Goal: Transaction & Acquisition: Purchase product/service

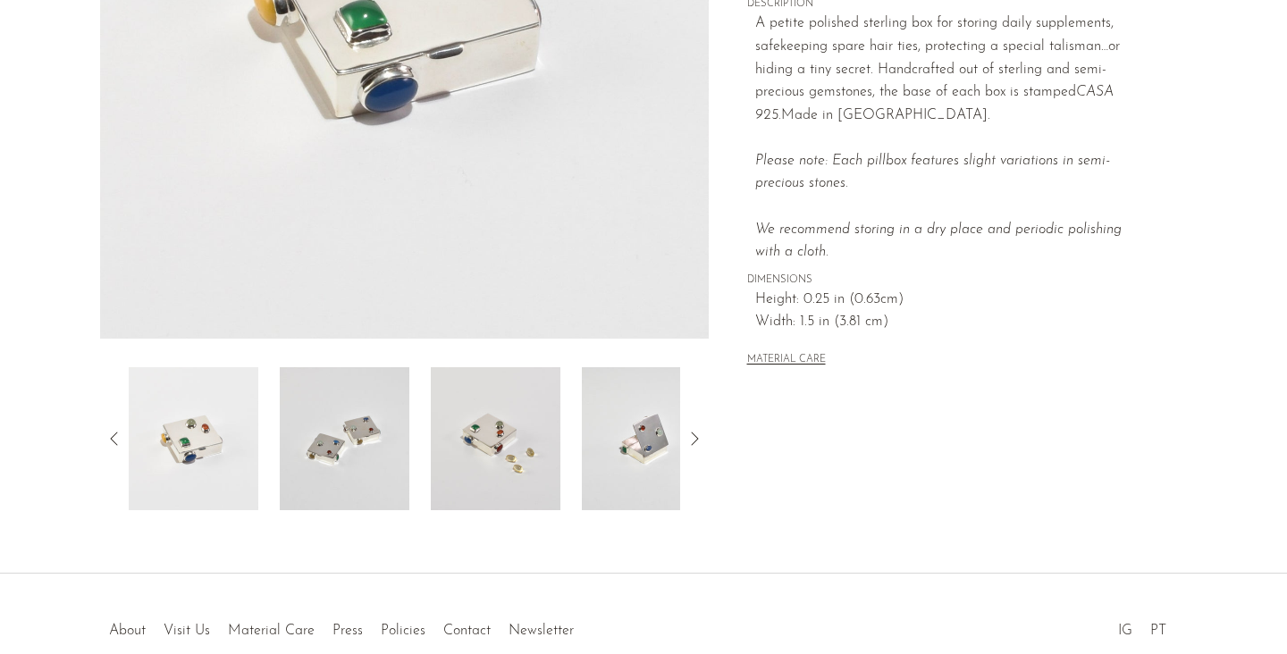
scroll to position [416, 0]
click at [608, 449] on img at bounding box center [647, 436] width 130 height 143
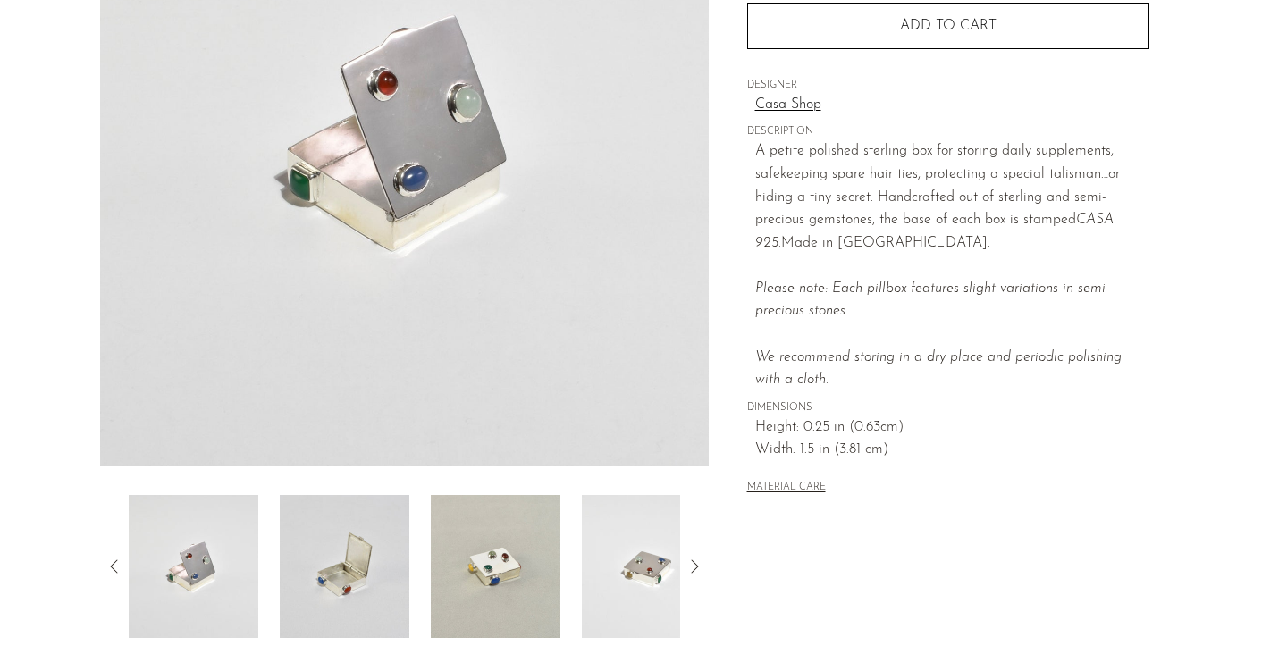
scroll to position [251, 0]
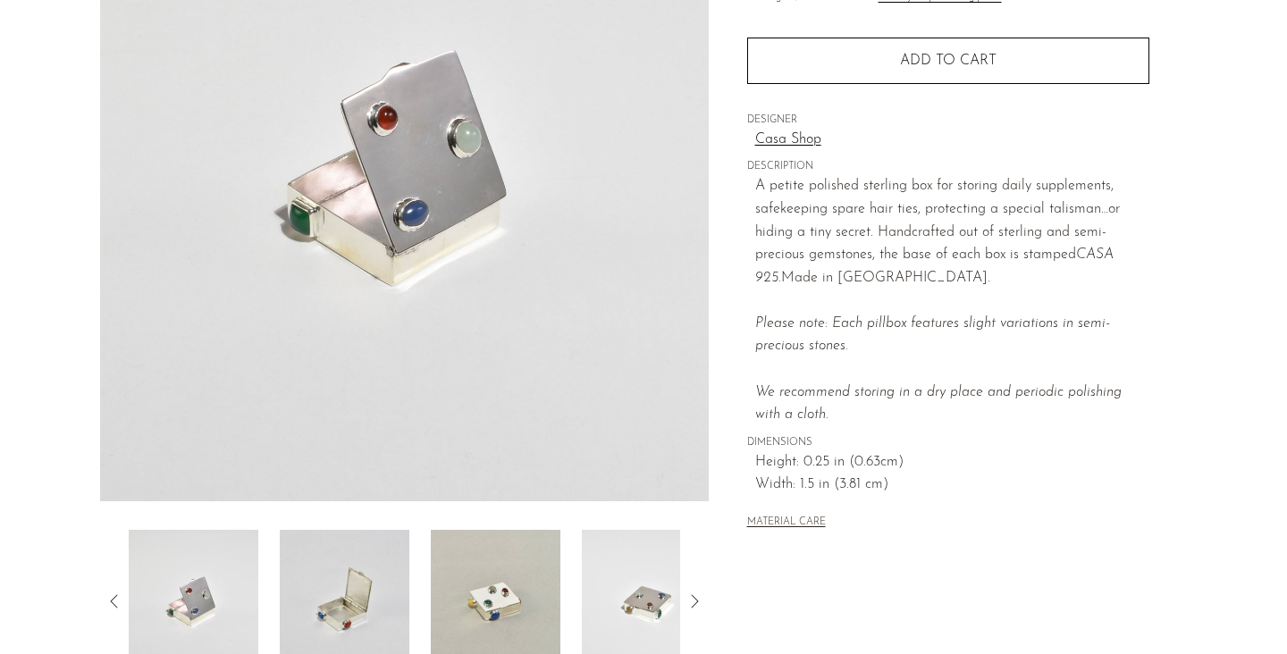
click at [699, 601] on icon at bounding box center [693, 601] width 21 height 21
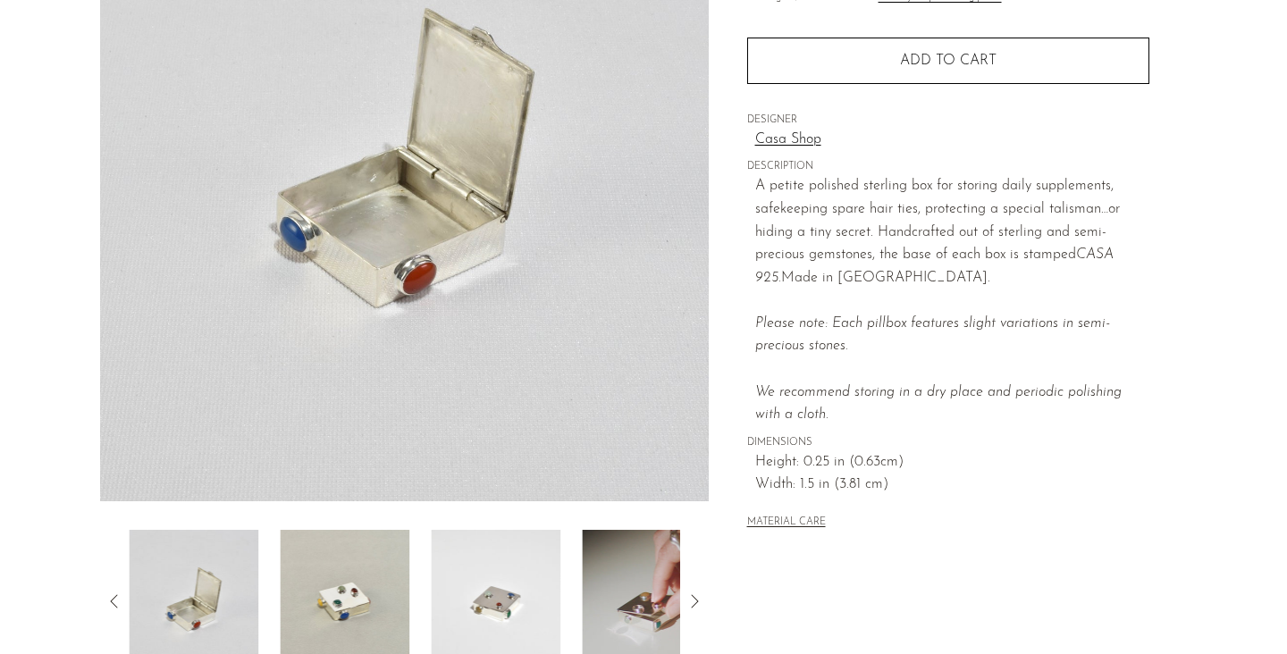
click at [699, 601] on icon at bounding box center [693, 601] width 21 height 21
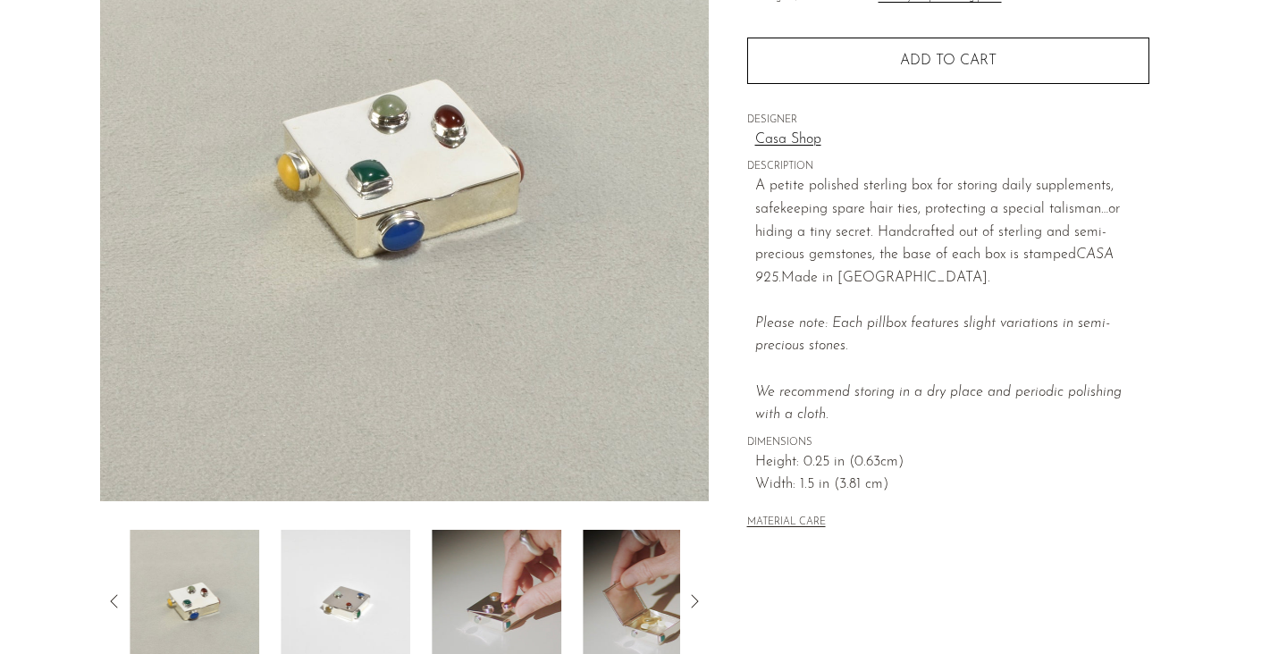
click at [699, 601] on icon at bounding box center [693, 601] width 21 height 21
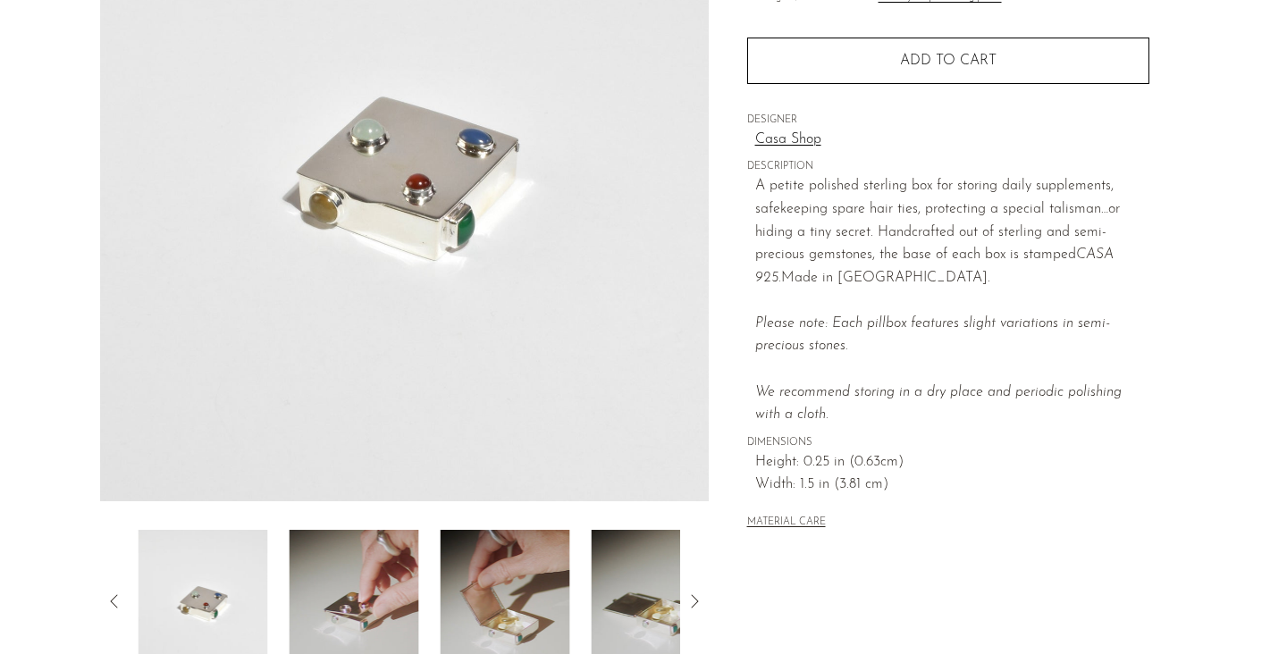
click at [699, 601] on icon at bounding box center [693, 601] width 21 height 21
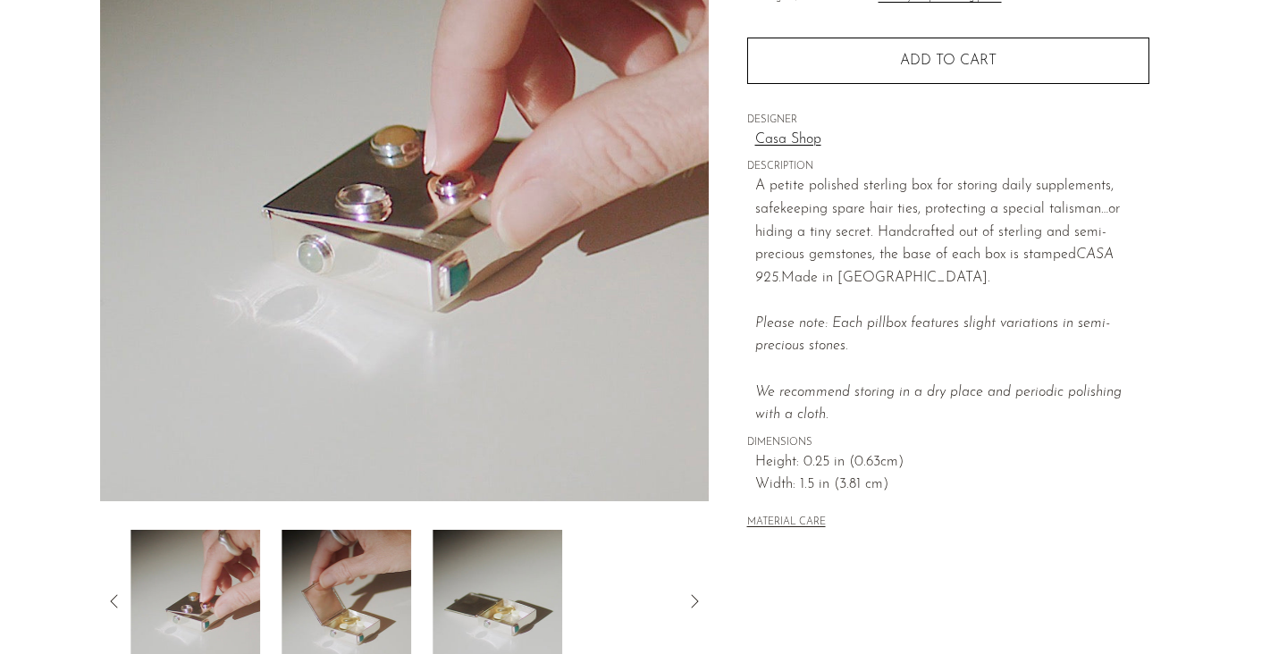
click at [699, 601] on icon at bounding box center [693, 601] width 21 height 21
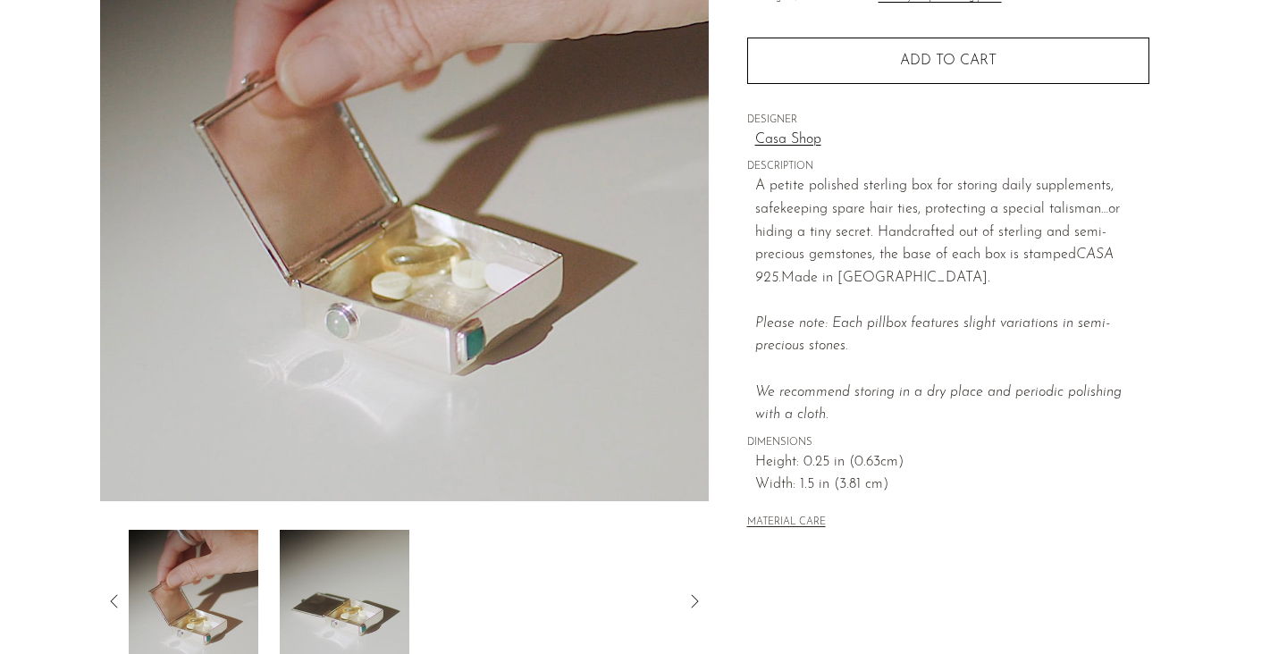
click at [105, 601] on icon at bounding box center [114, 601] width 21 height 21
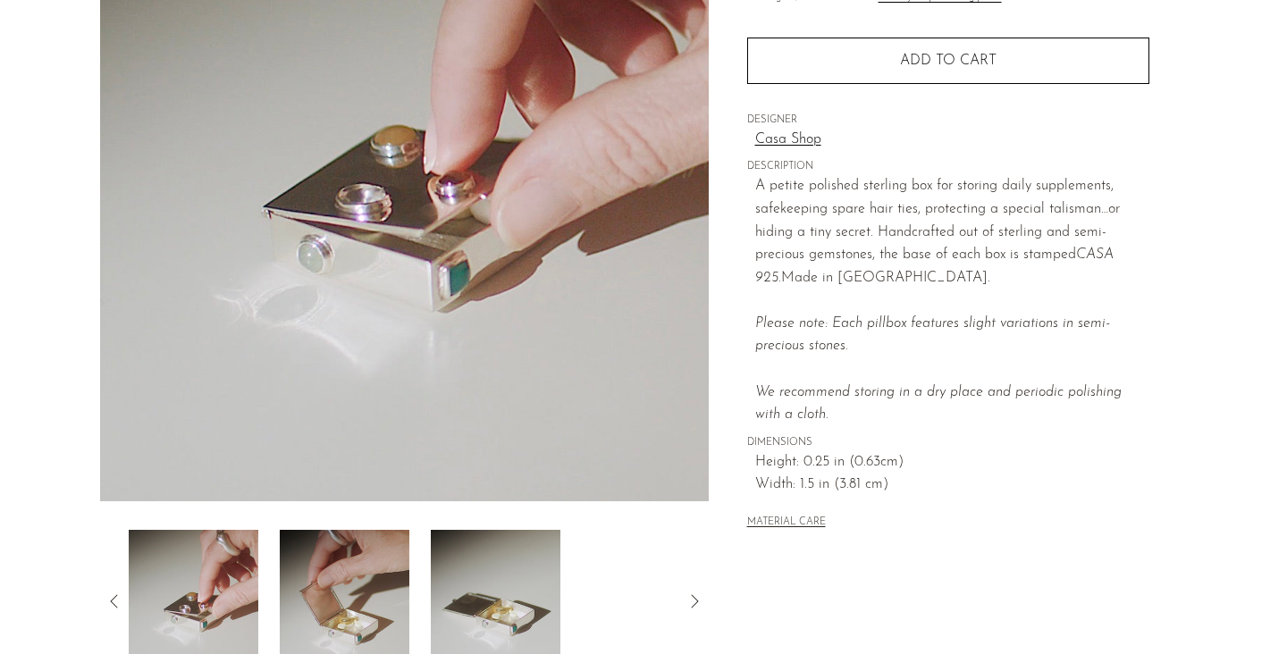
click at [692, 596] on icon at bounding box center [693, 601] width 21 height 21
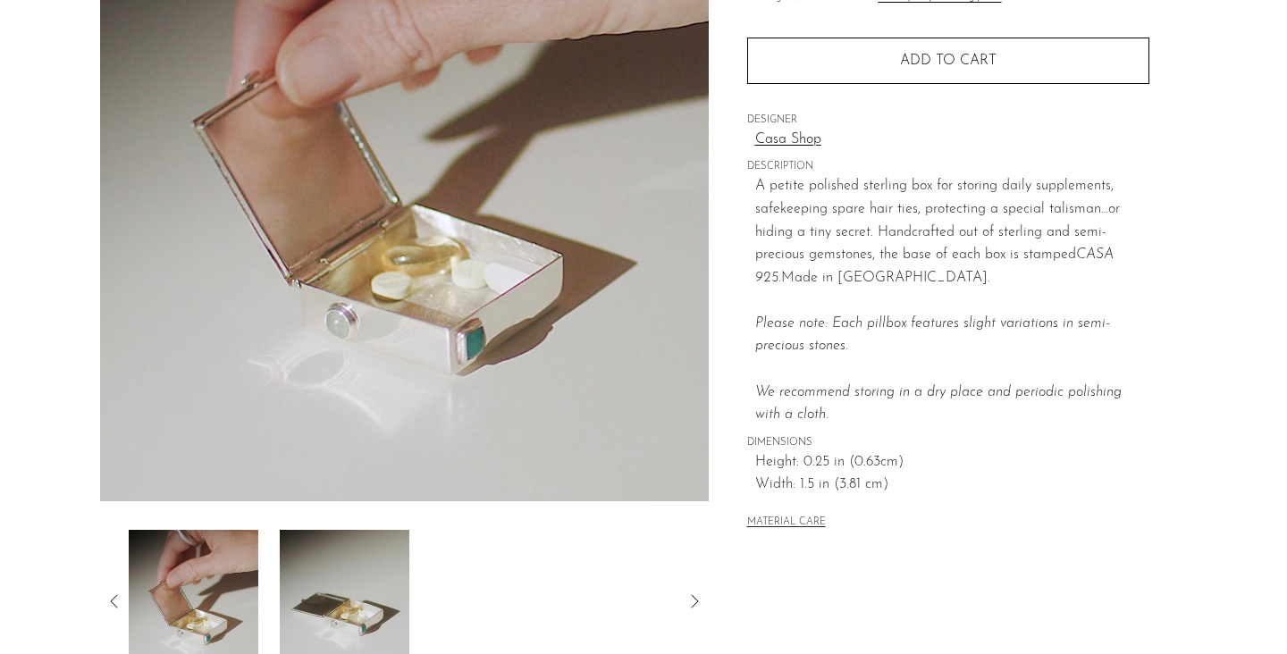
click at [117, 597] on icon at bounding box center [114, 601] width 21 height 21
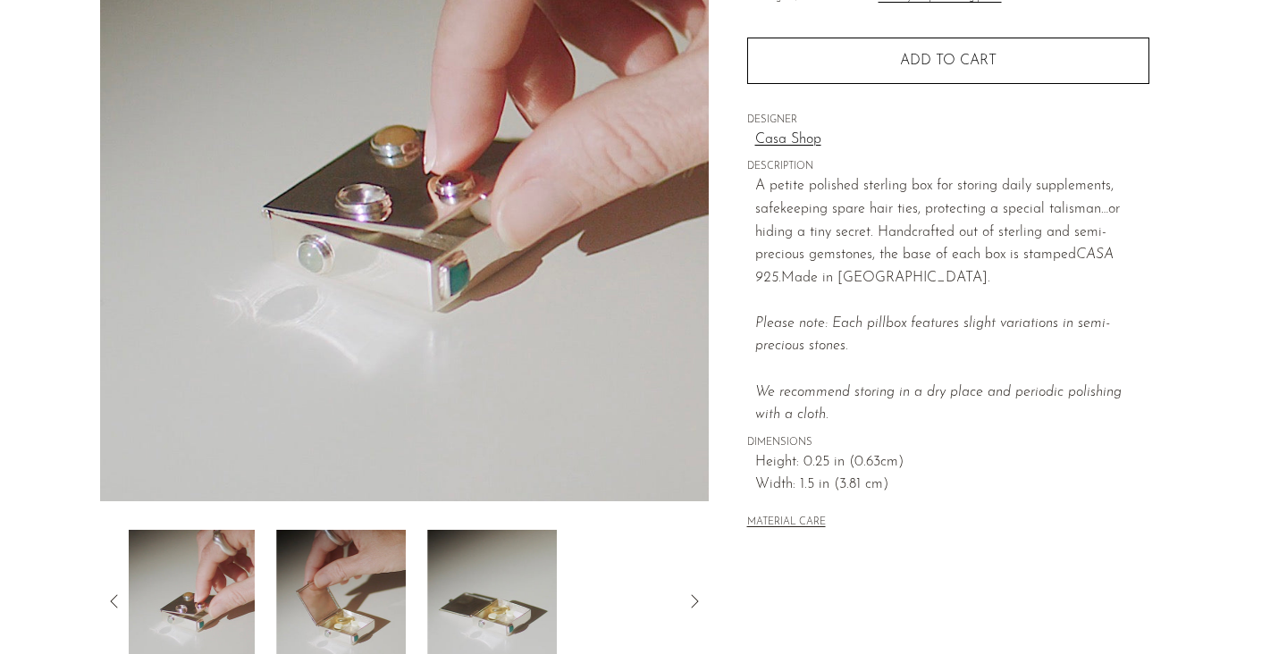
click at [117, 597] on icon at bounding box center [114, 601] width 21 height 21
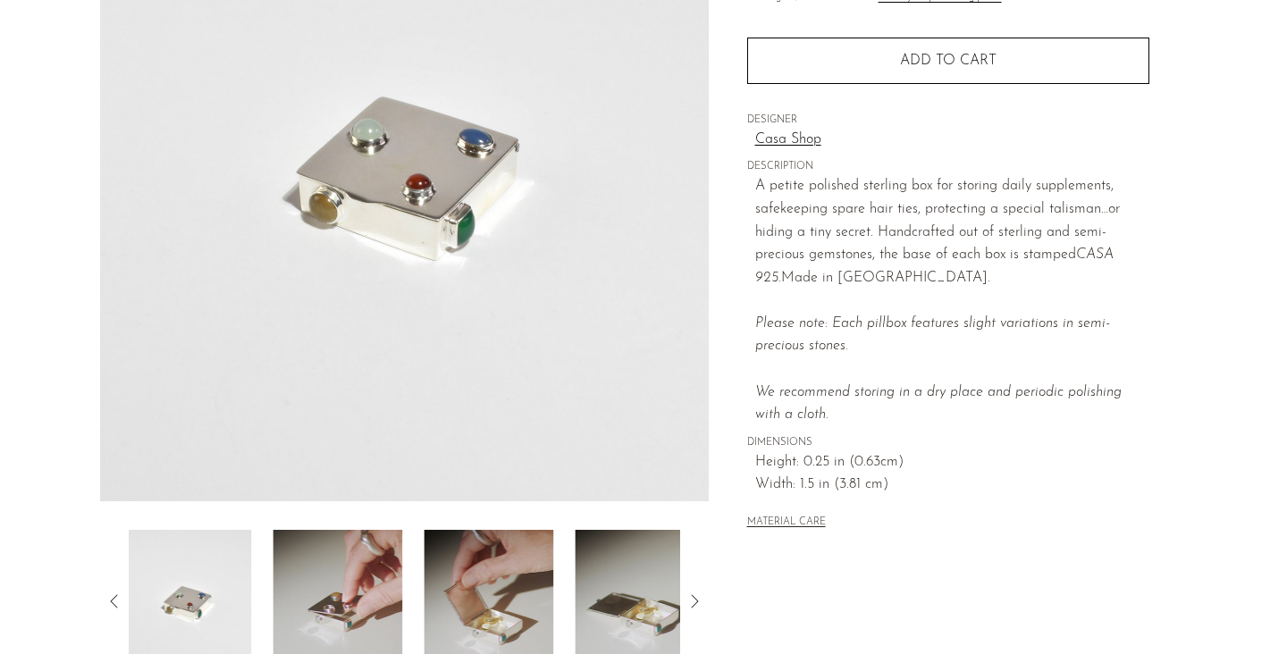
click at [117, 597] on icon at bounding box center [114, 601] width 21 height 21
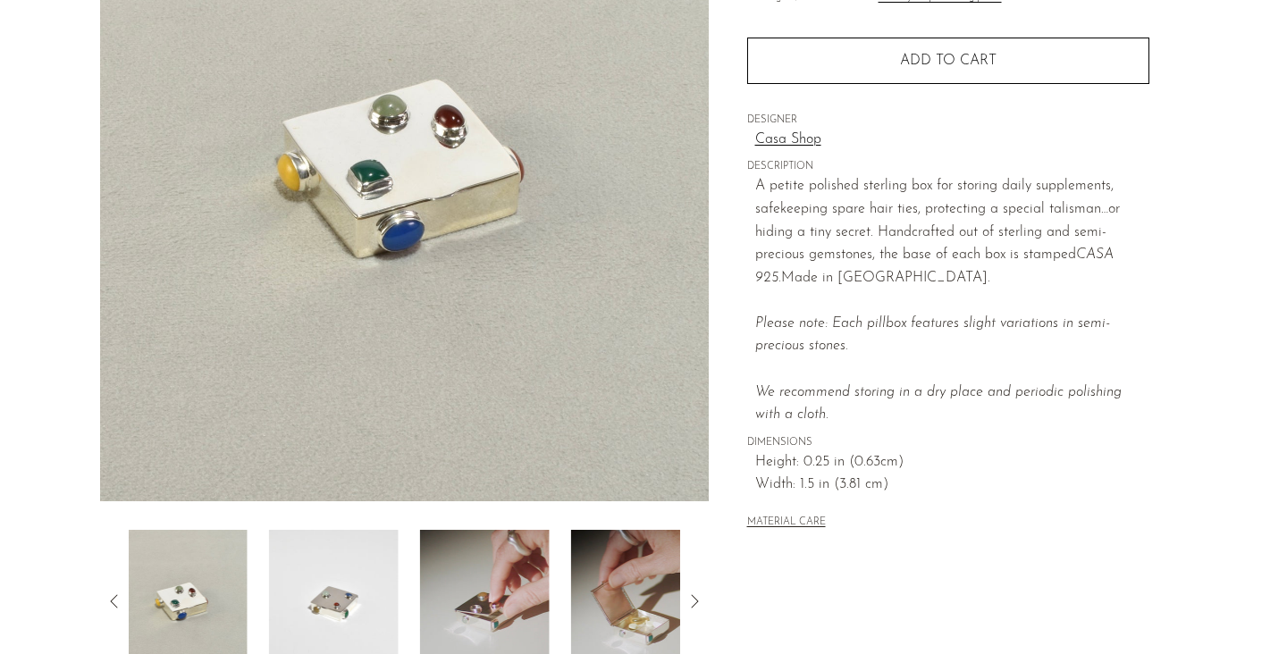
click at [117, 597] on icon at bounding box center [114, 601] width 21 height 21
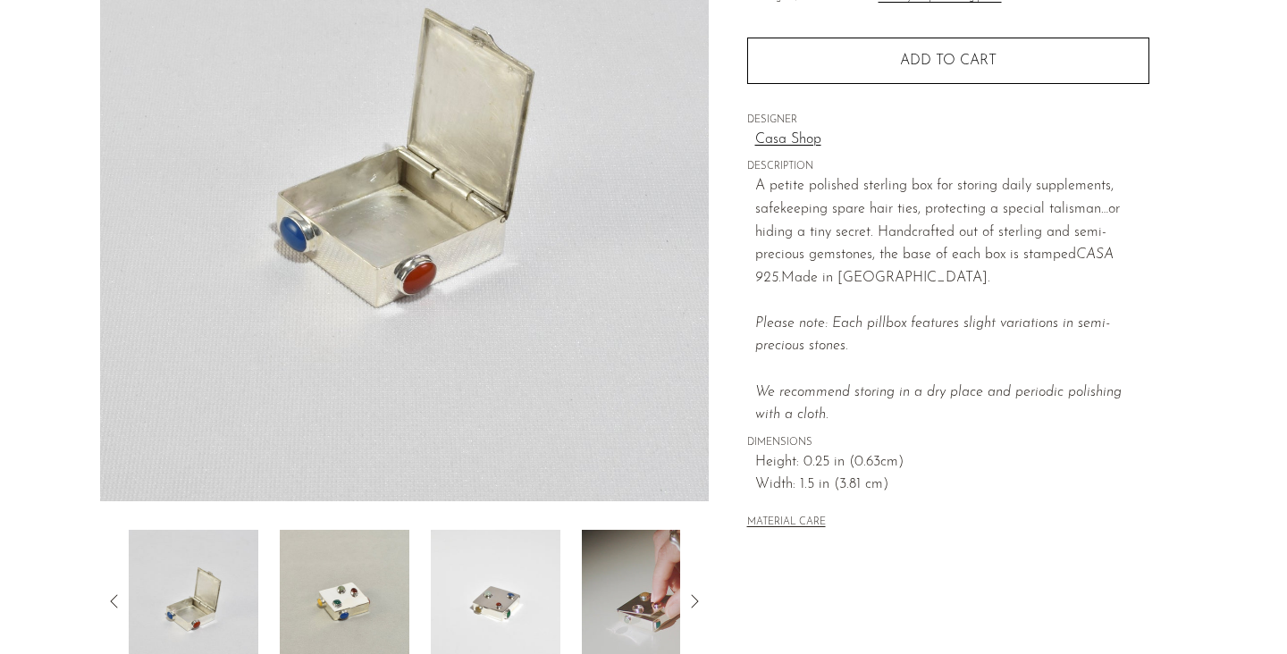
click at [117, 597] on icon at bounding box center [114, 601] width 21 height 21
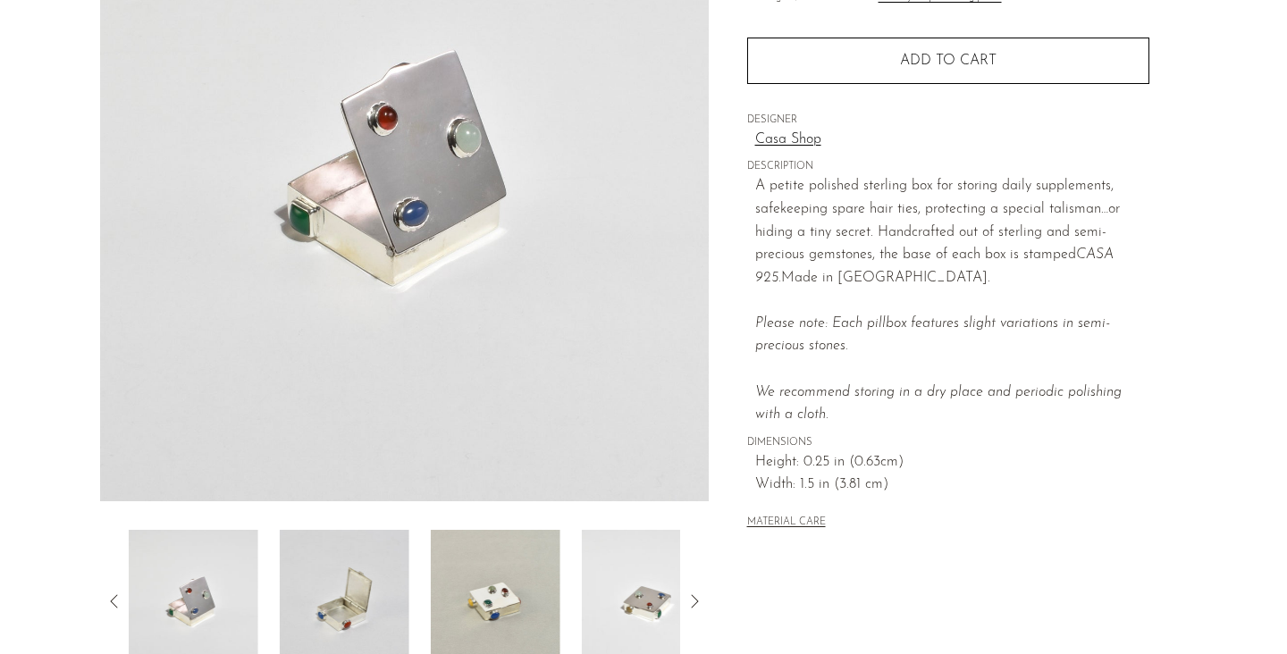
click at [117, 597] on icon at bounding box center [114, 601] width 21 height 21
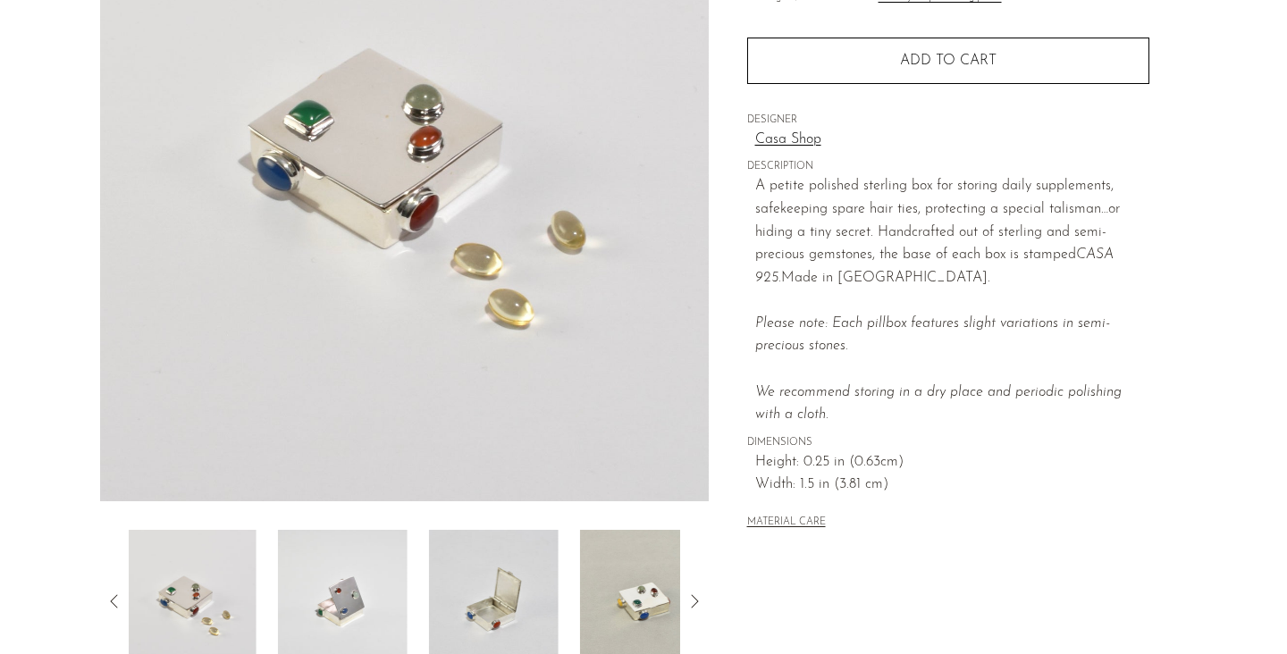
click at [117, 597] on icon at bounding box center [114, 601] width 21 height 21
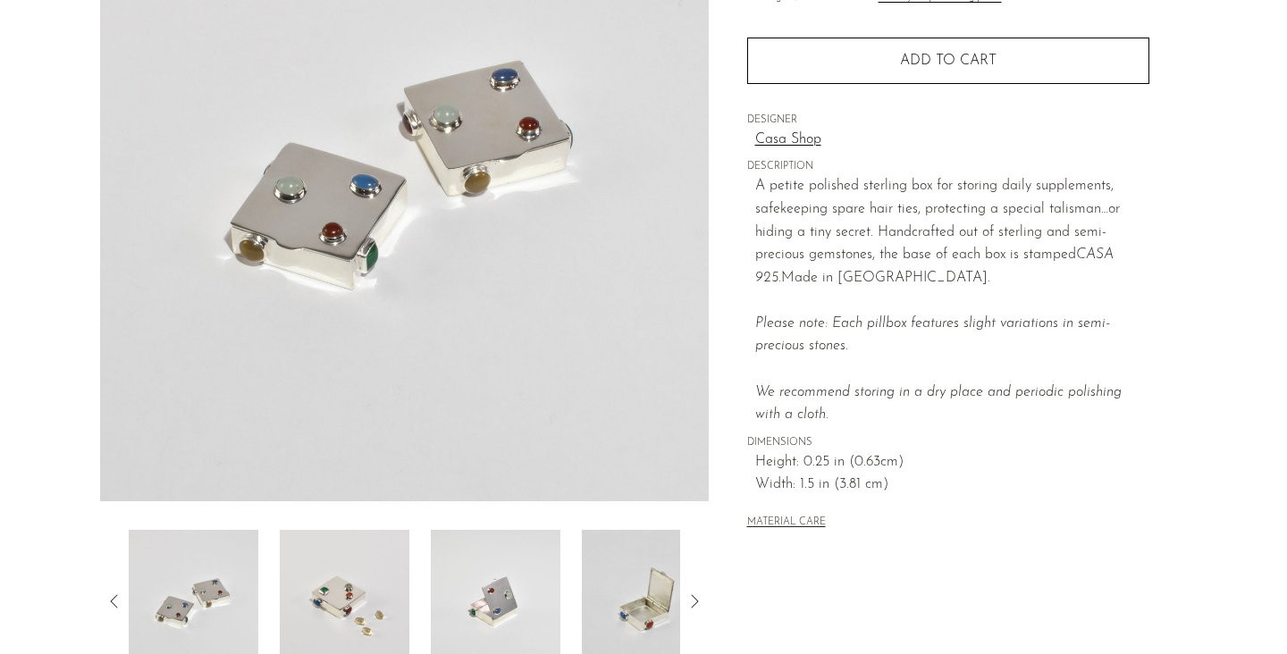
click at [117, 597] on icon at bounding box center [114, 601] width 21 height 21
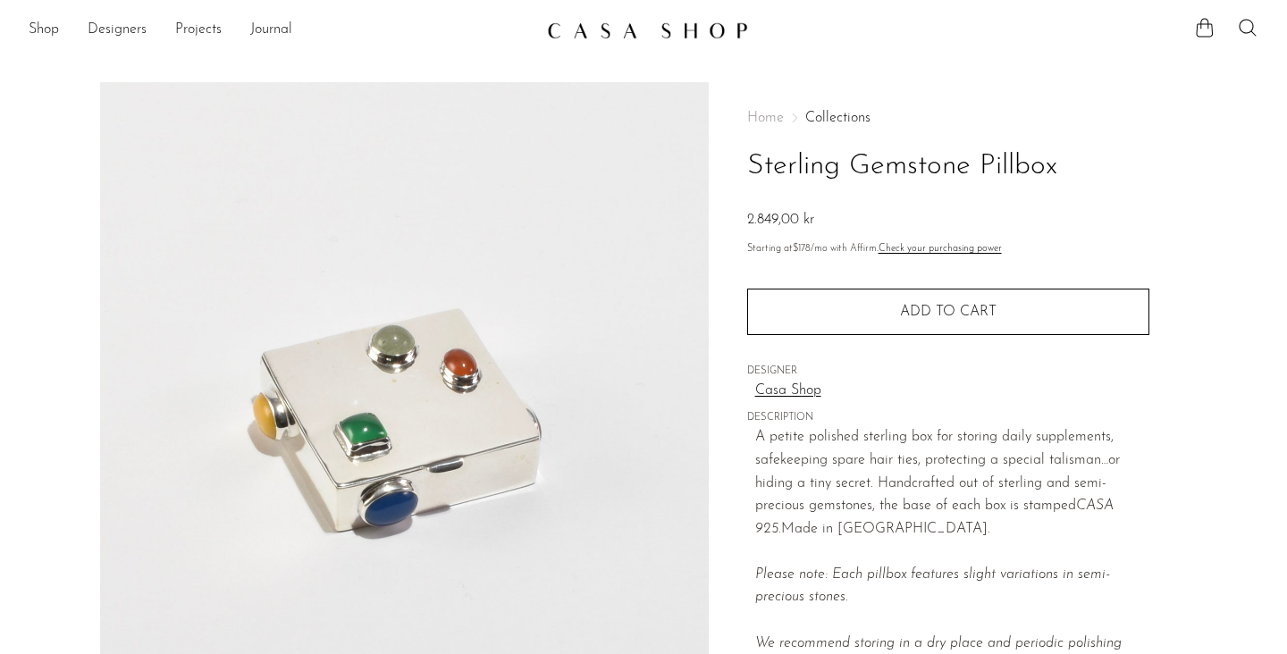
scroll to position [0, 0]
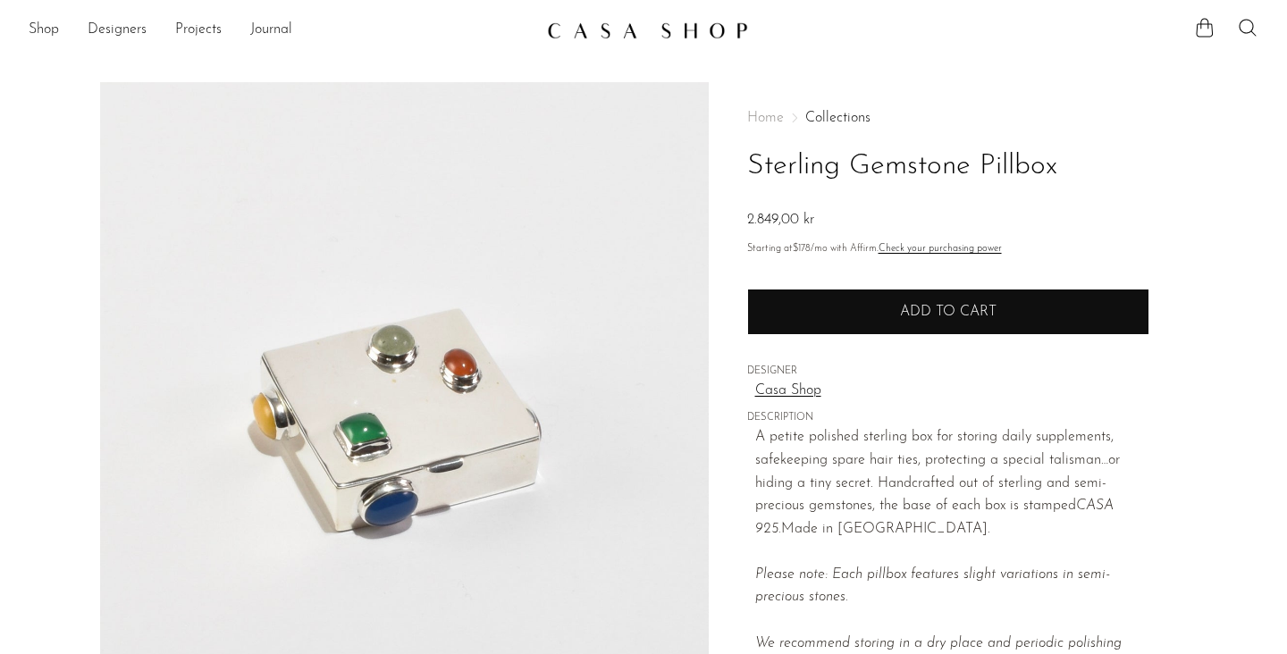
click at [925, 316] on span "Add to cart" at bounding box center [948, 312] width 96 height 14
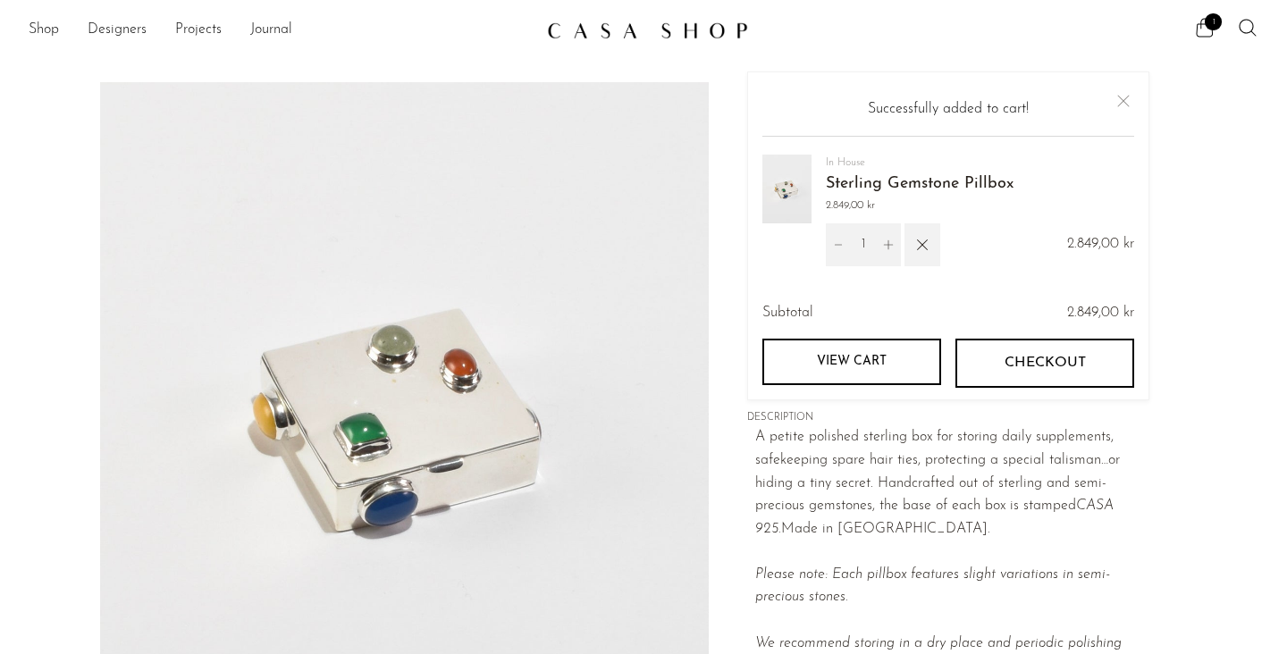
click at [999, 349] on button "Checkout" at bounding box center [1044, 363] width 179 height 48
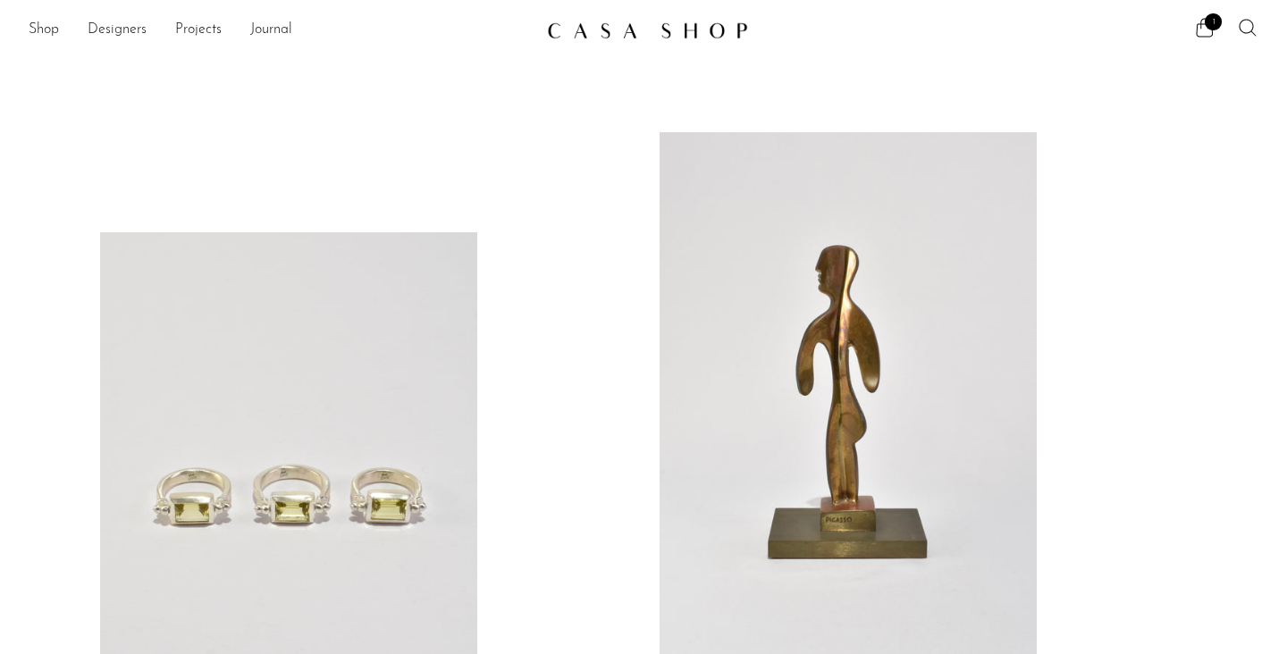
click at [1240, 22] on icon at bounding box center [1246, 27] width 17 height 17
click at [1206, 22] on span "1" at bounding box center [1212, 21] width 17 height 17
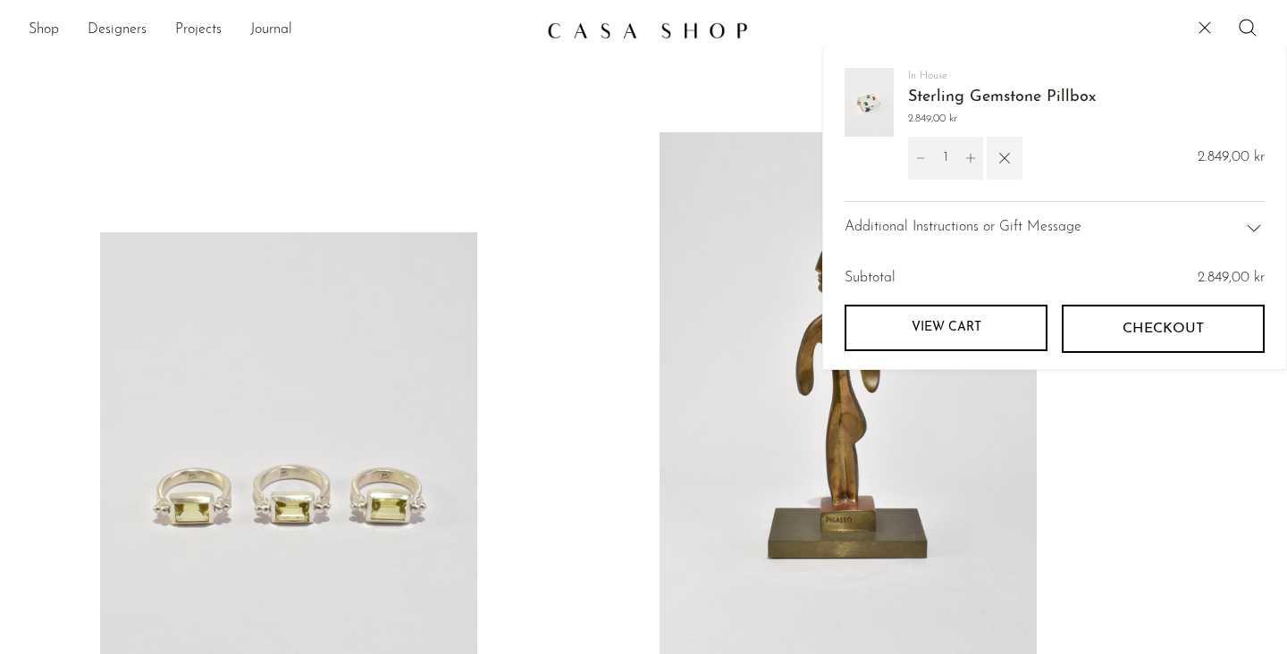
click at [1010, 163] on icon "button" at bounding box center [1004, 158] width 20 height 20
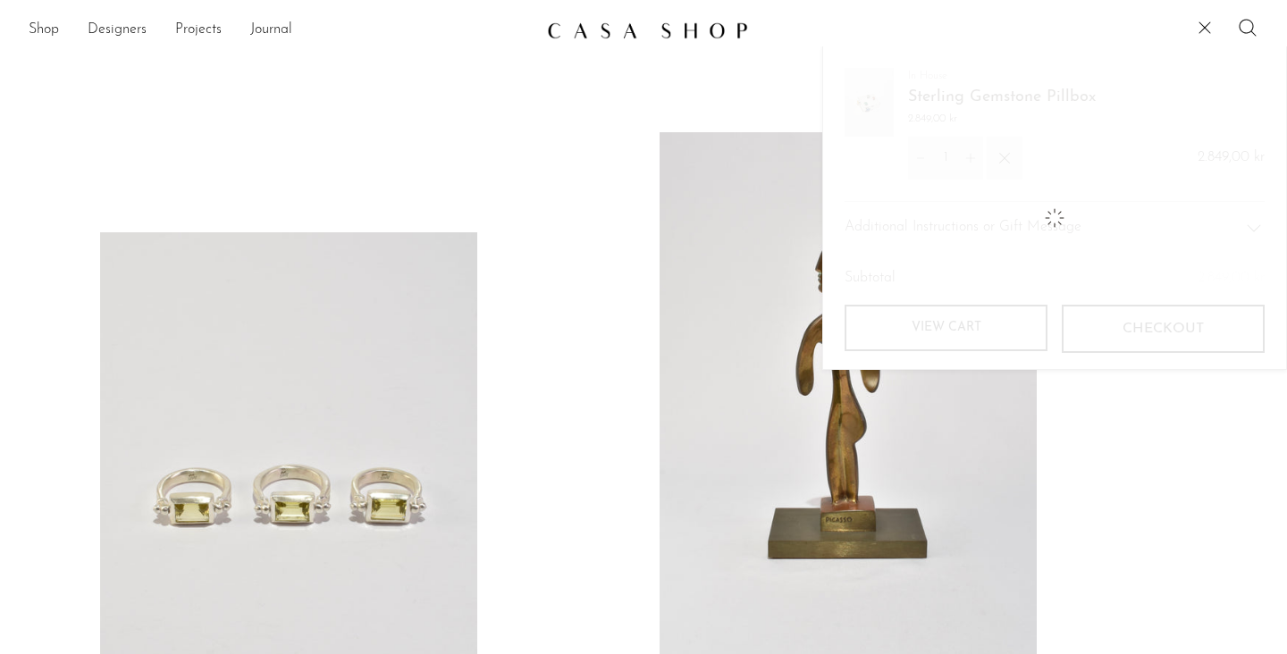
click at [1257, 22] on icon at bounding box center [1247, 27] width 21 height 21
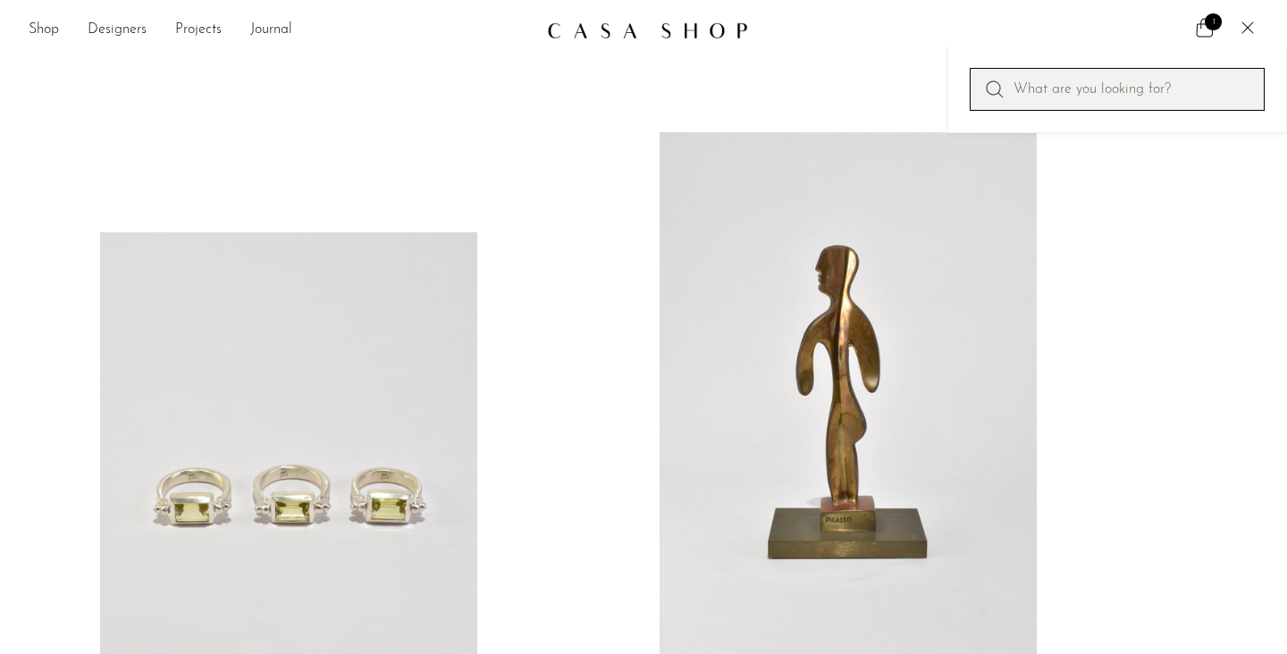
click at [1161, 88] on input "Perform a search" at bounding box center [1116, 89] width 295 height 43
click at [1210, 23] on icon at bounding box center [1204, 27] width 21 height 21
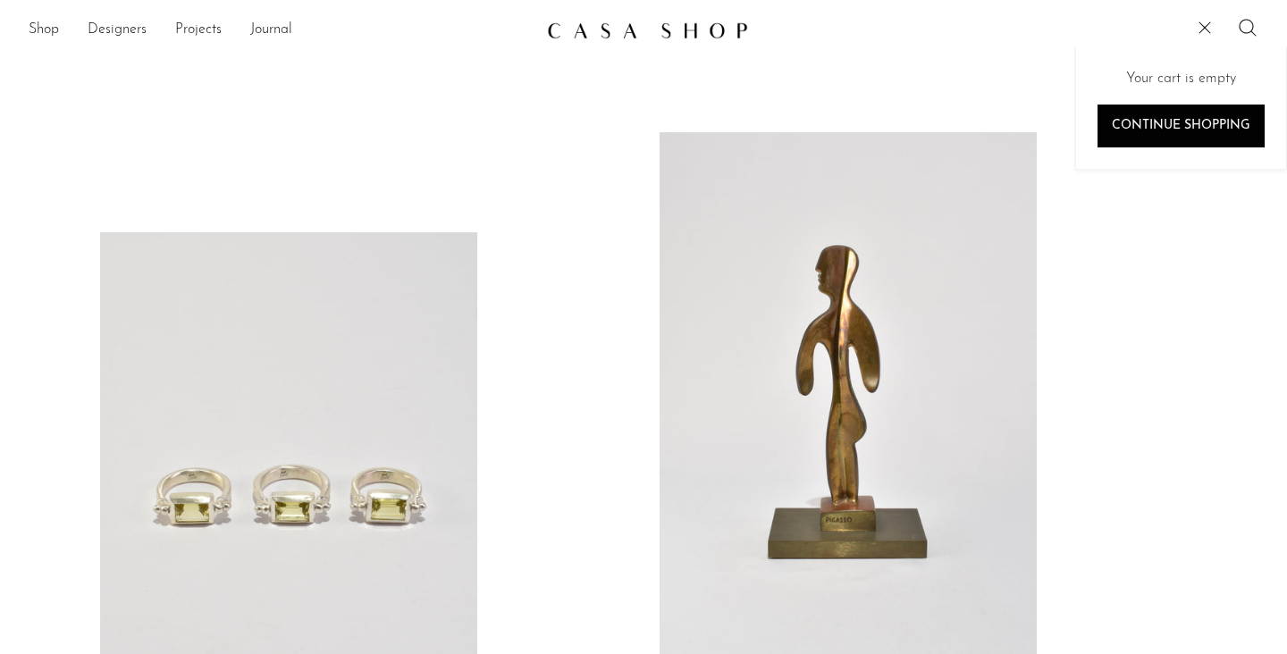
click at [1255, 29] on icon at bounding box center [1247, 27] width 21 height 21
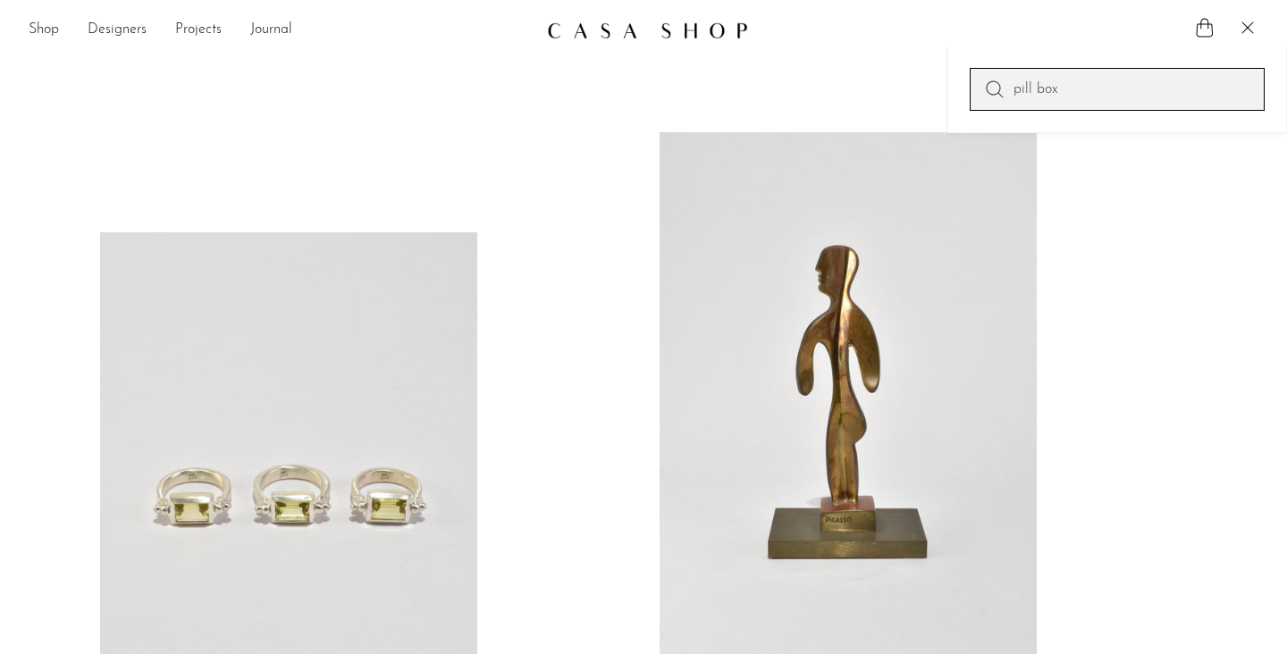
type input "pill box"
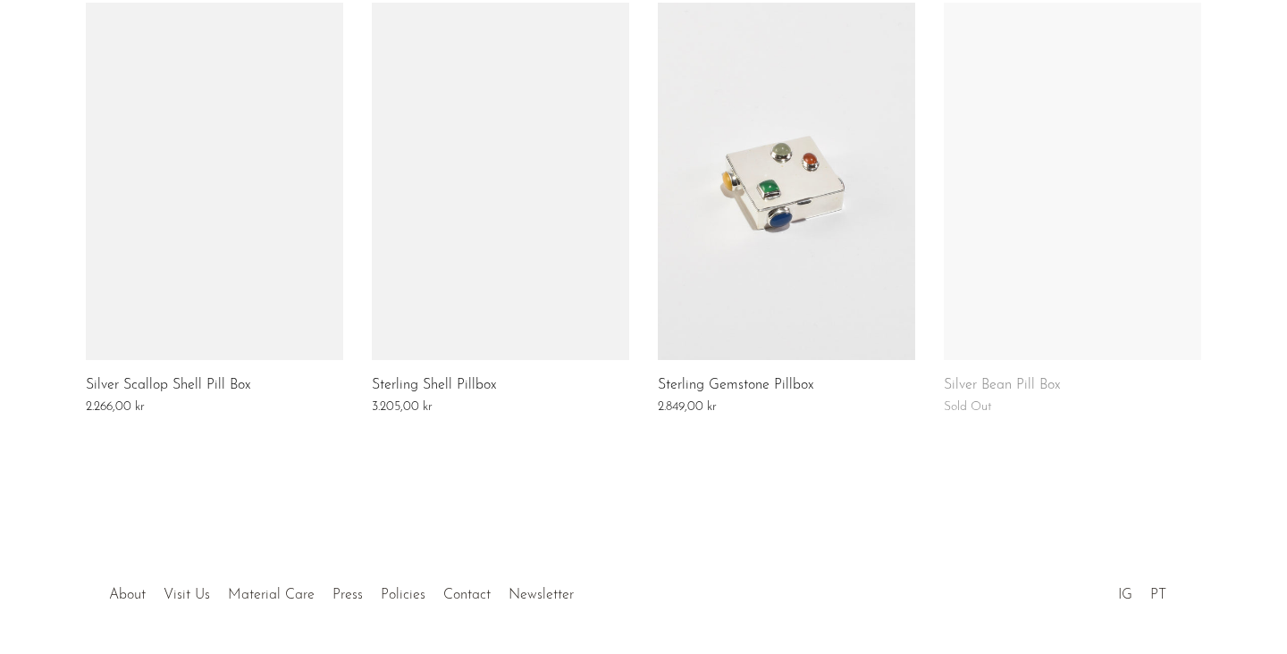
scroll to position [1292, 0]
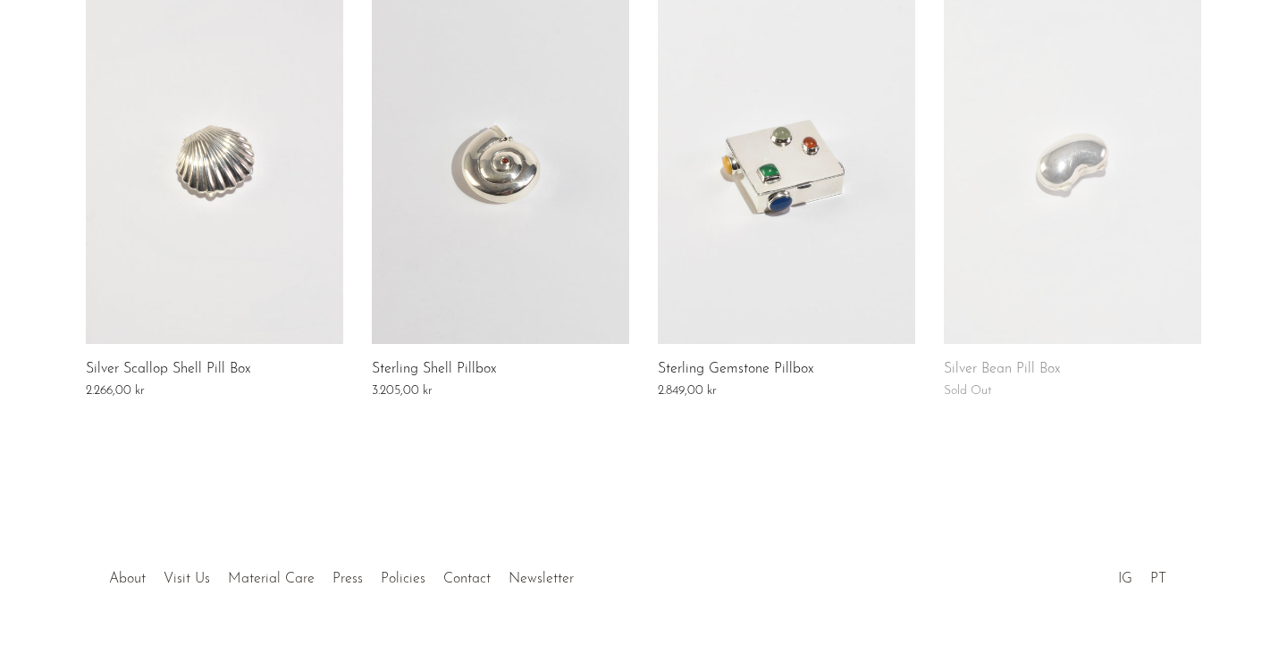
click at [802, 207] on link at bounding box center [786, 165] width 257 height 357
click at [1033, 184] on link at bounding box center [1071, 165] width 257 height 357
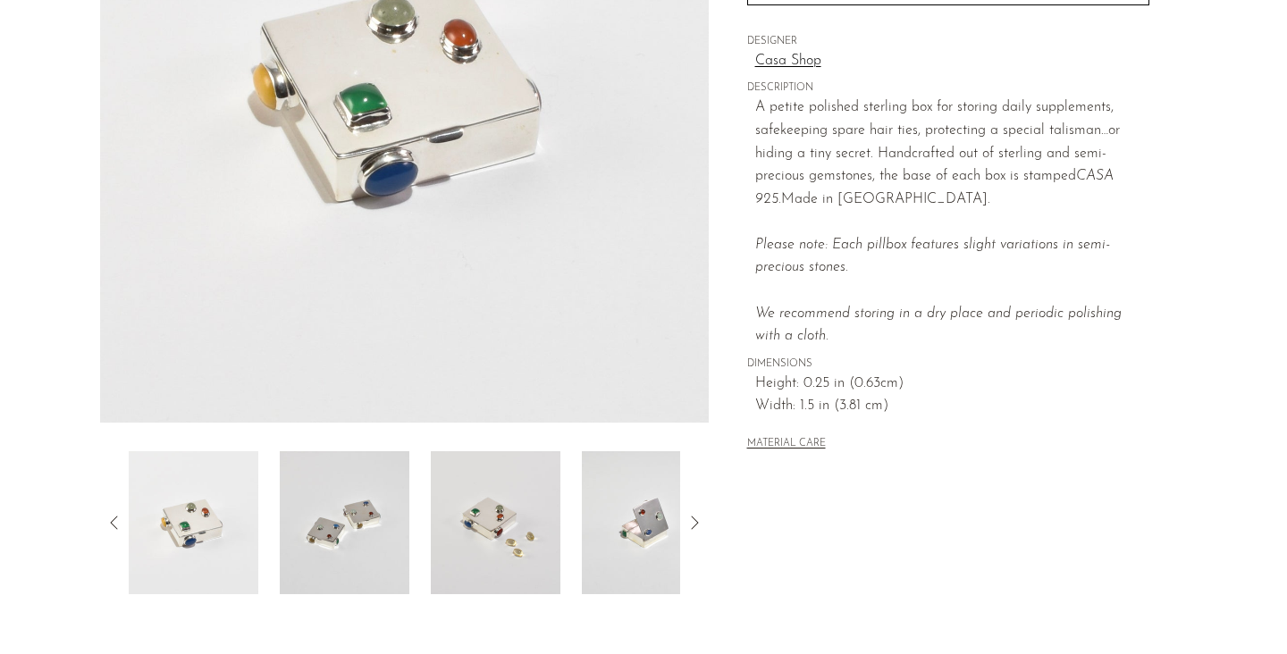
scroll to position [353, 0]
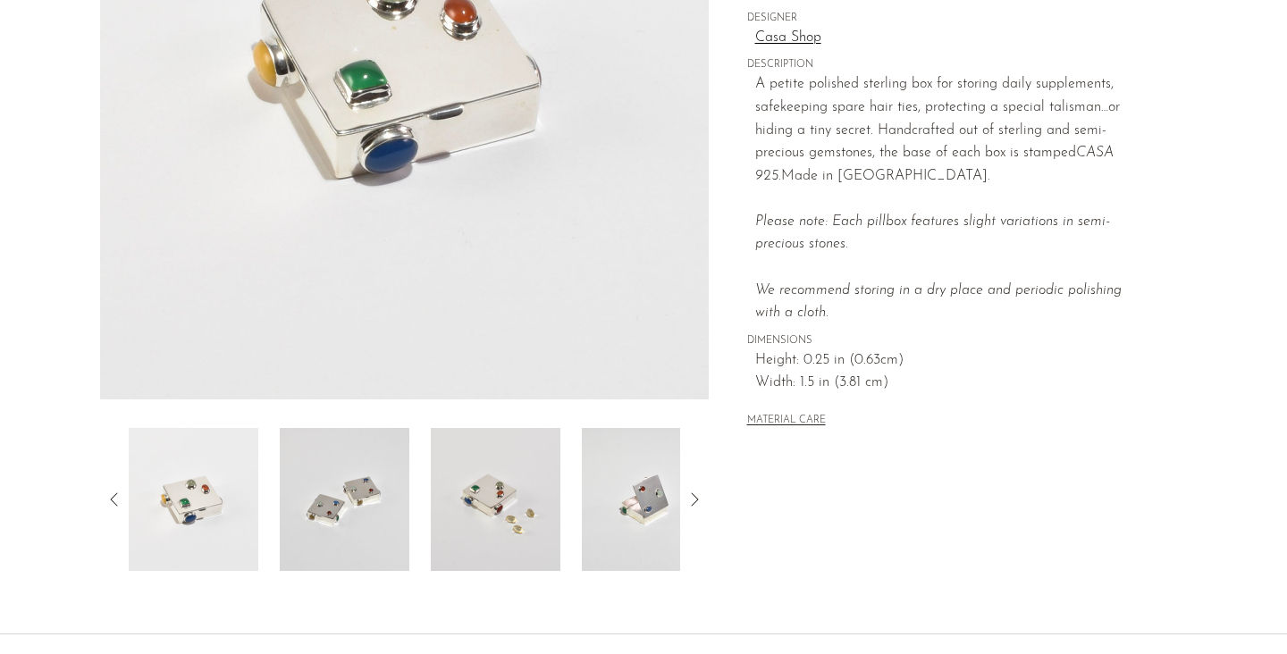
click at [547, 340] on img at bounding box center [404, 64] width 608 height 670
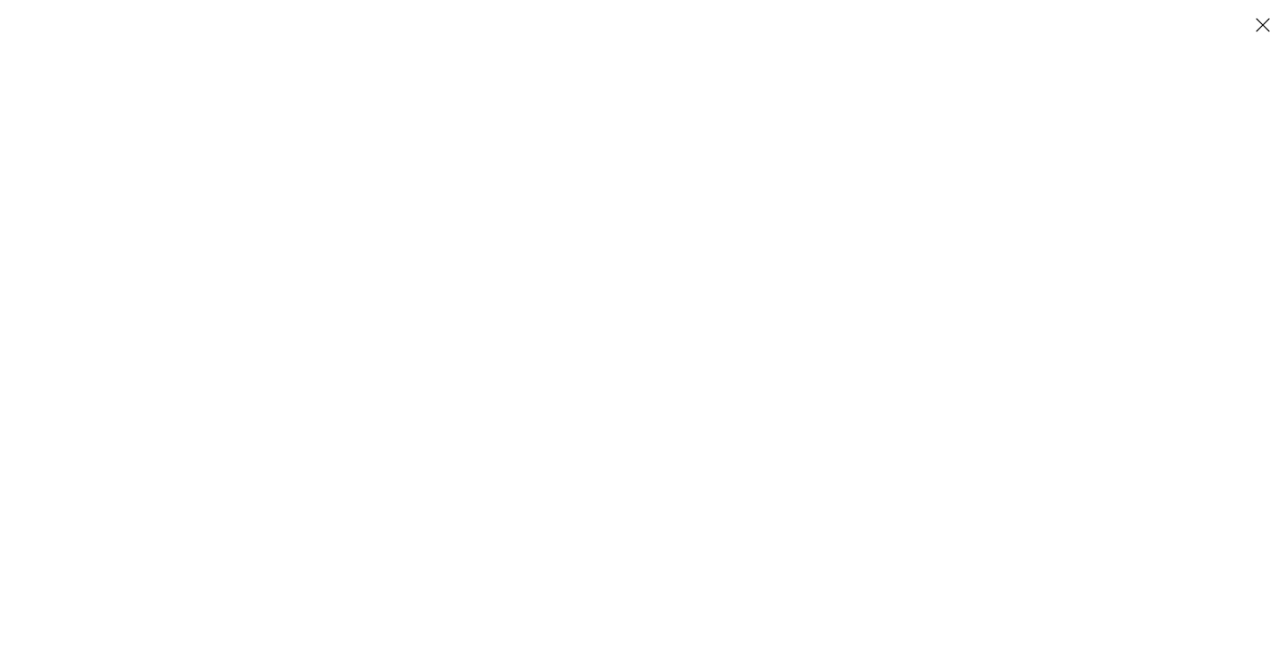
scroll to position [331, 0]
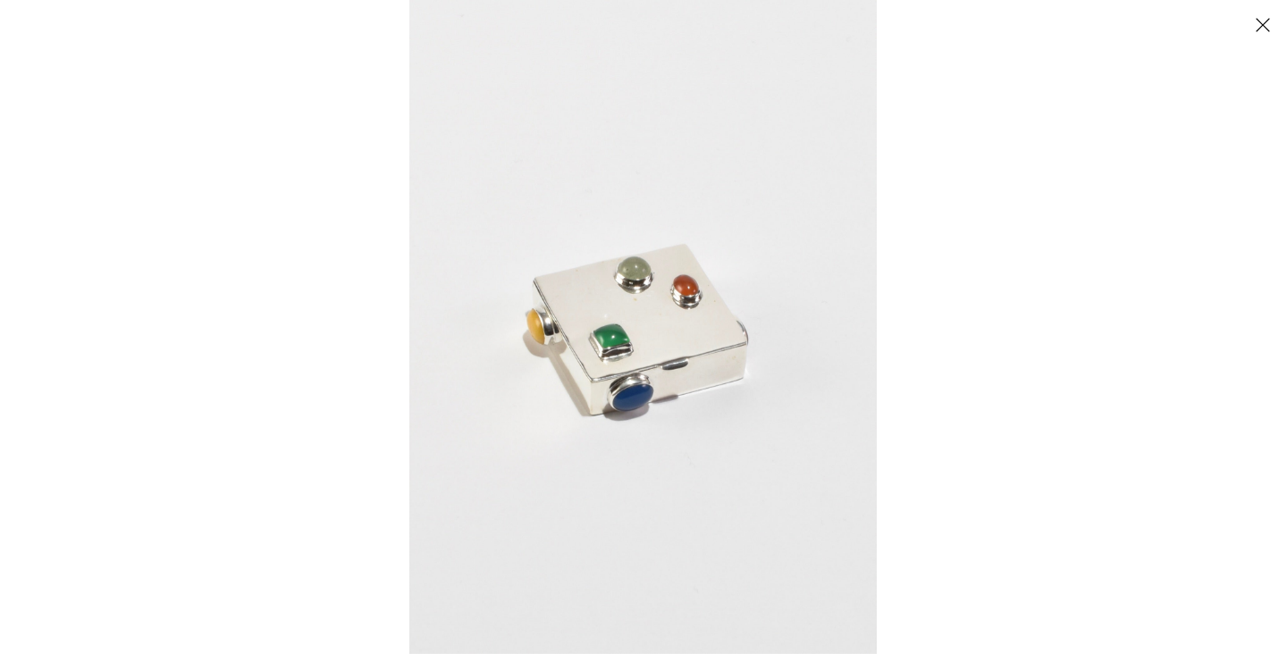
click at [1270, 26] on button "Close" at bounding box center [1261, 24] width 31 height 31
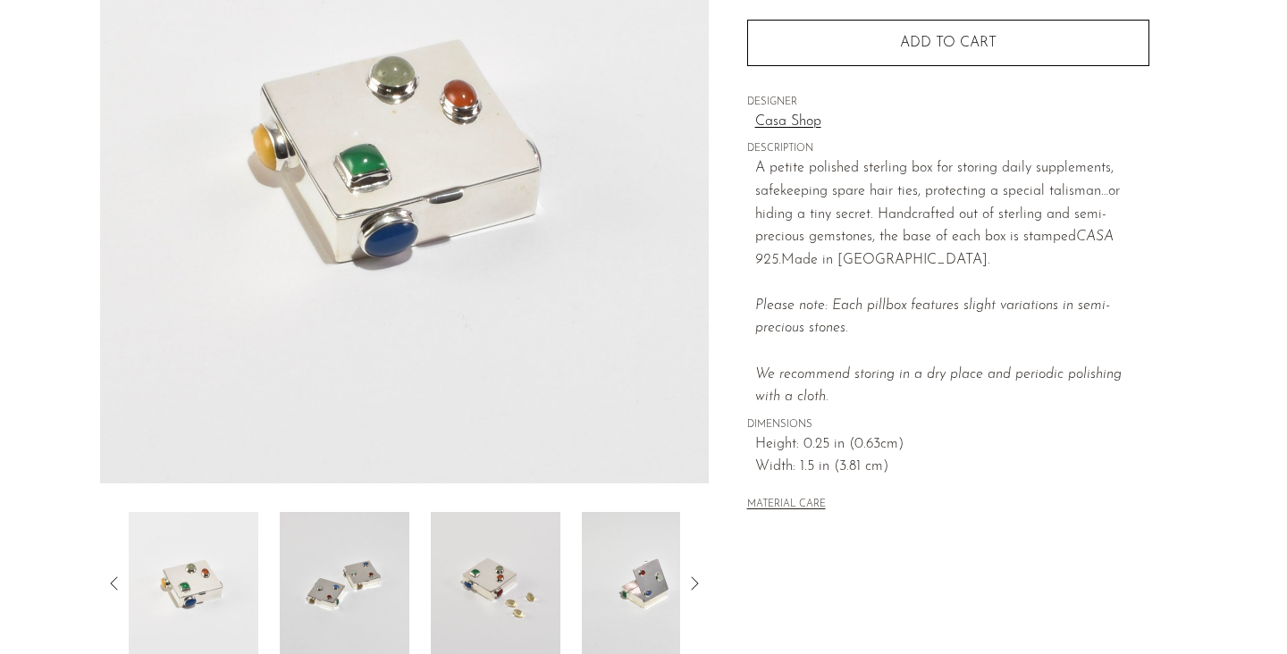
scroll to position [231, 0]
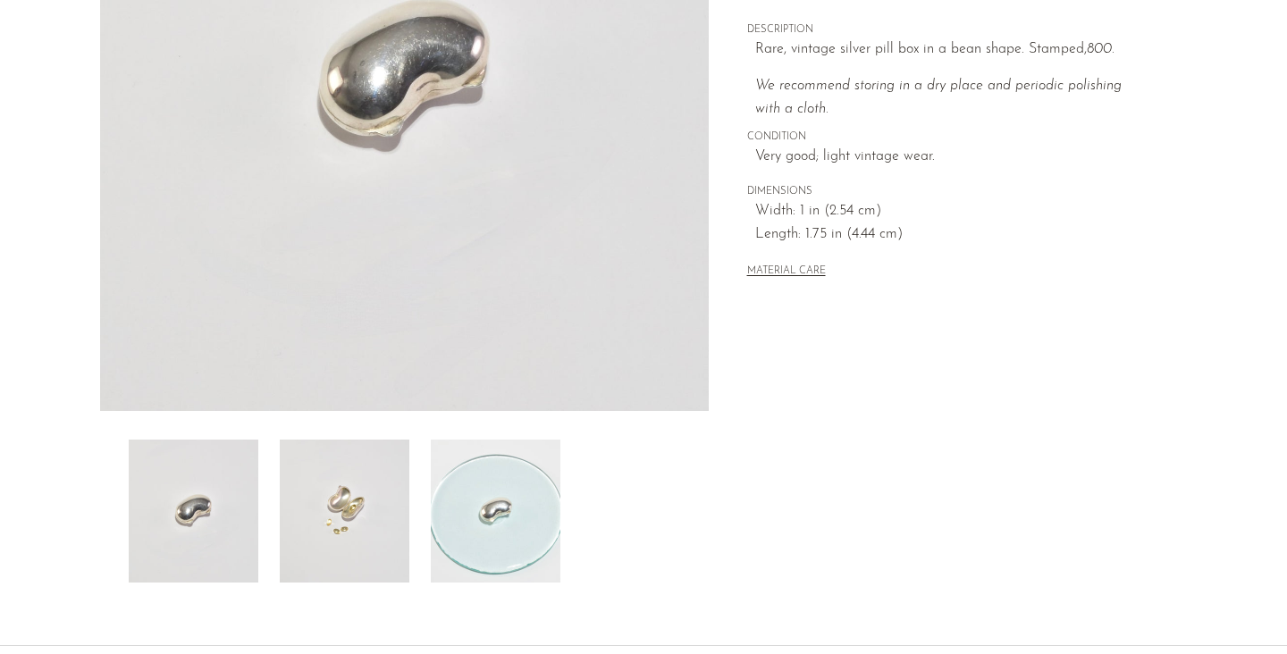
scroll to position [411, 0]
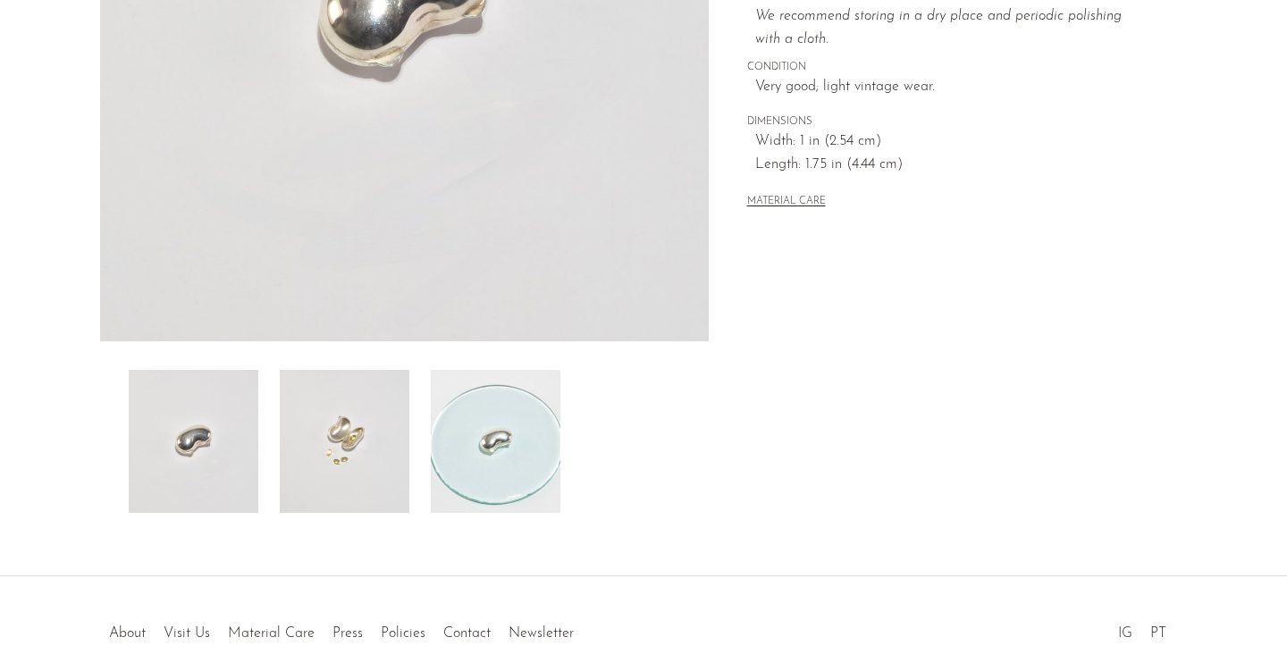
click at [353, 409] on img at bounding box center [345, 441] width 130 height 143
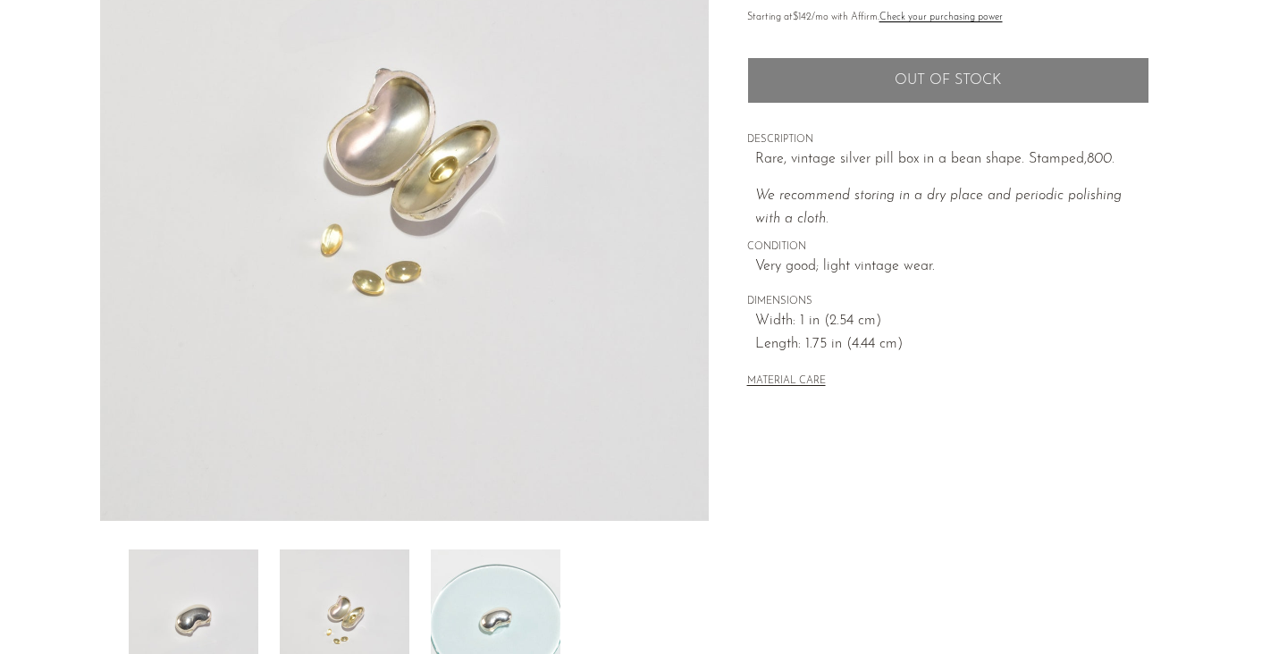
scroll to position [86, 0]
